Goal: Task Accomplishment & Management: Use online tool/utility

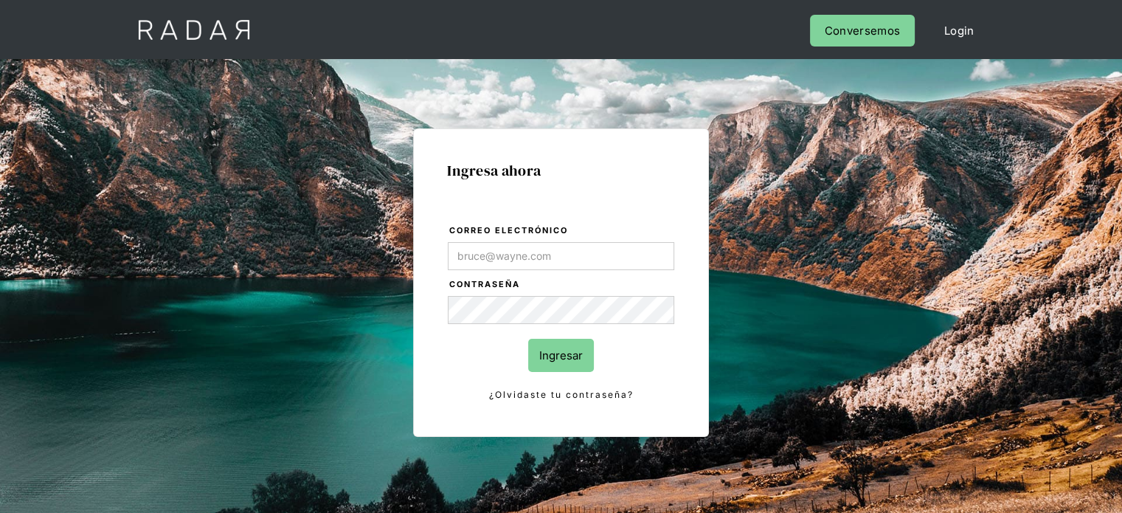
type input "[EMAIL_ADDRESS][PERSON_NAME][DOMAIN_NAME]"
drag, startPoint x: 581, startPoint y: 353, endPoint x: 591, endPoint y: 353, distance: 9.6
click at [581, 353] on input "Ingresar" at bounding box center [561, 355] width 66 height 33
